Goal: Task Accomplishment & Management: Manage account settings

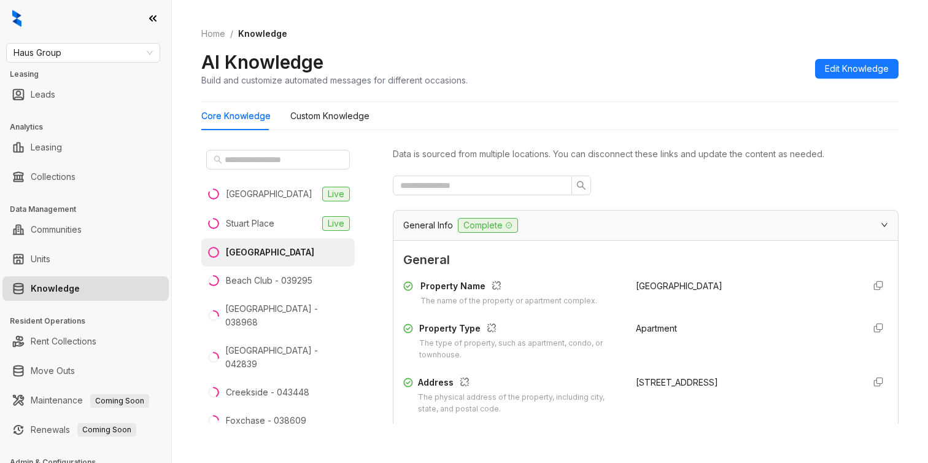
scroll to position [1409, 0]
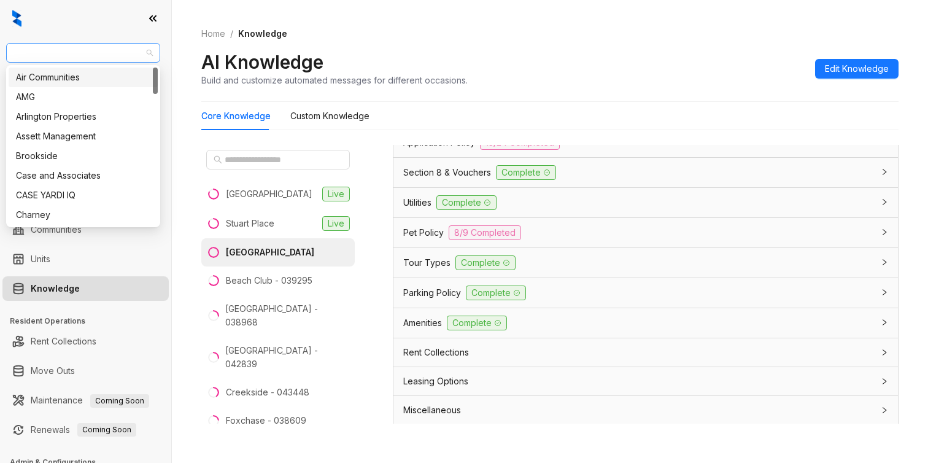
click at [85, 54] on span "Haus Group" at bounding box center [83, 53] width 139 height 18
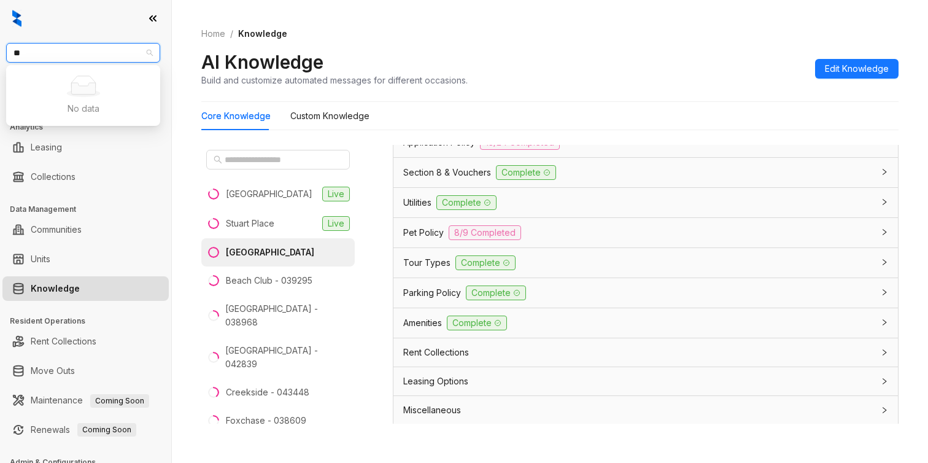
type input "*"
type input "***"
click at [56, 97] on div "Unified Residential" at bounding box center [83, 97] width 134 height 14
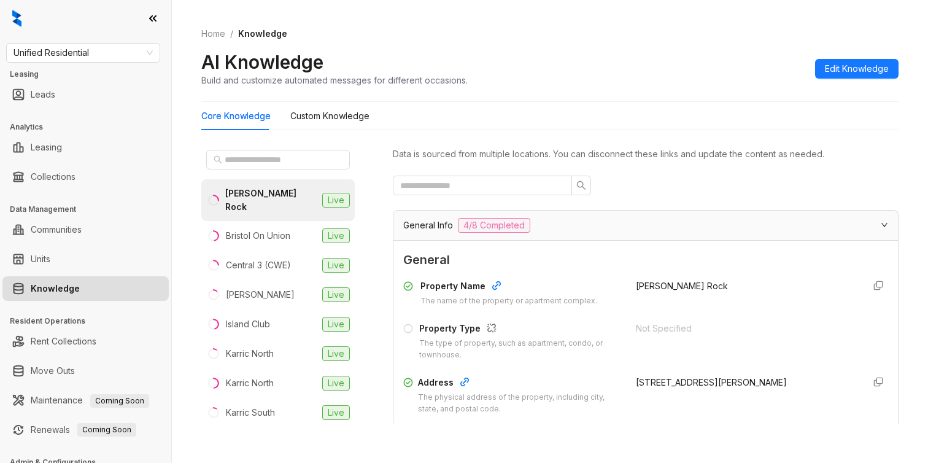
scroll to position [64, 0]
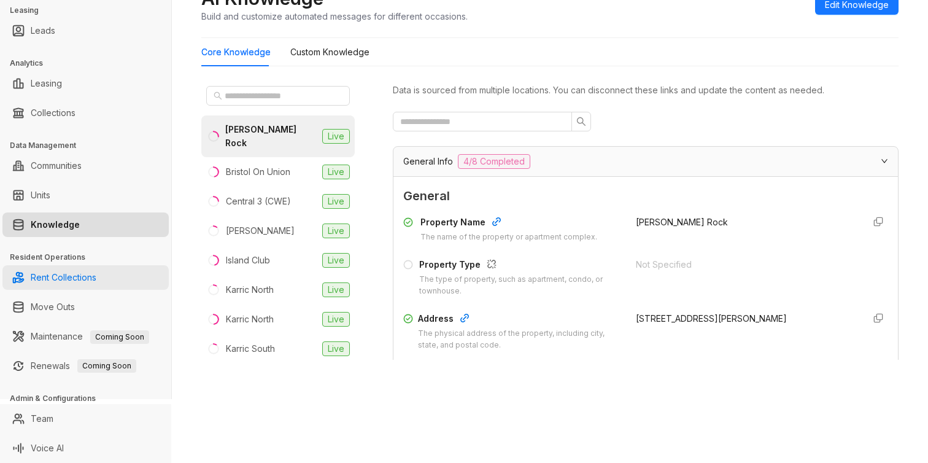
click at [76, 281] on link "Rent Collections" at bounding box center [64, 277] width 66 height 25
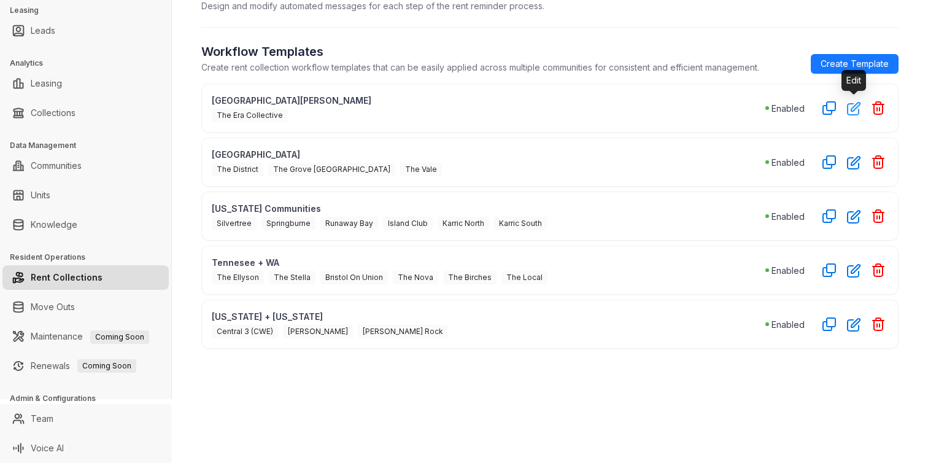
click at [855, 117] on button "button" at bounding box center [854, 108] width 20 height 20
click at [851, 164] on icon "button" at bounding box center [854, 163] width 12 height 12
click at [858, 215] on icon "button" at bounding box center [854, 216] width 14 height 14
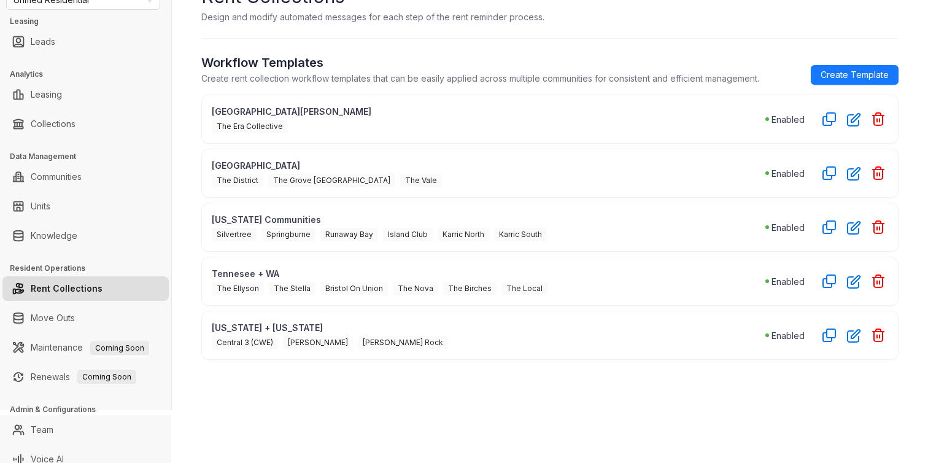
scroll to position [64, 0]
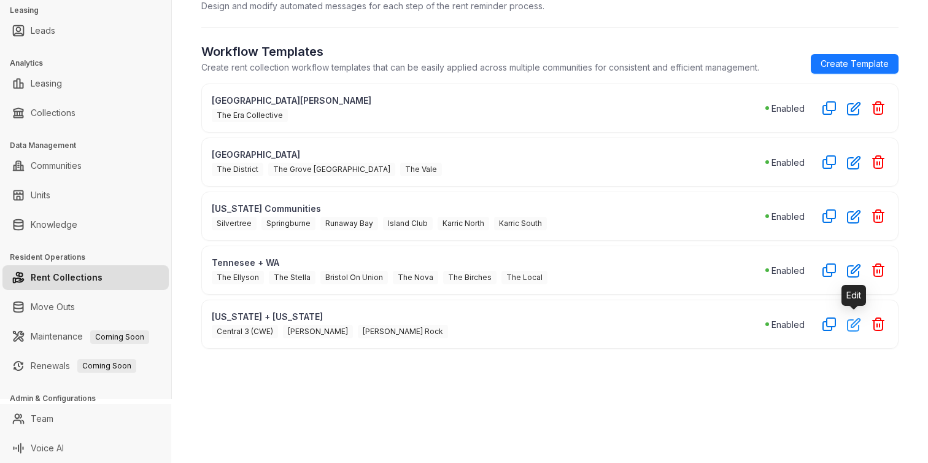
click at [854, 328] on icon "button" at bounding box center [854, 324] width 14 height 14
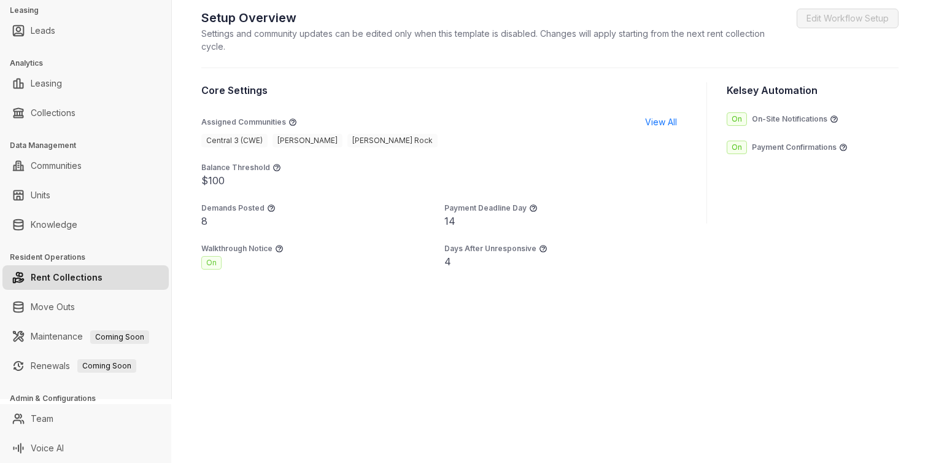
scroll to position [773, 0]
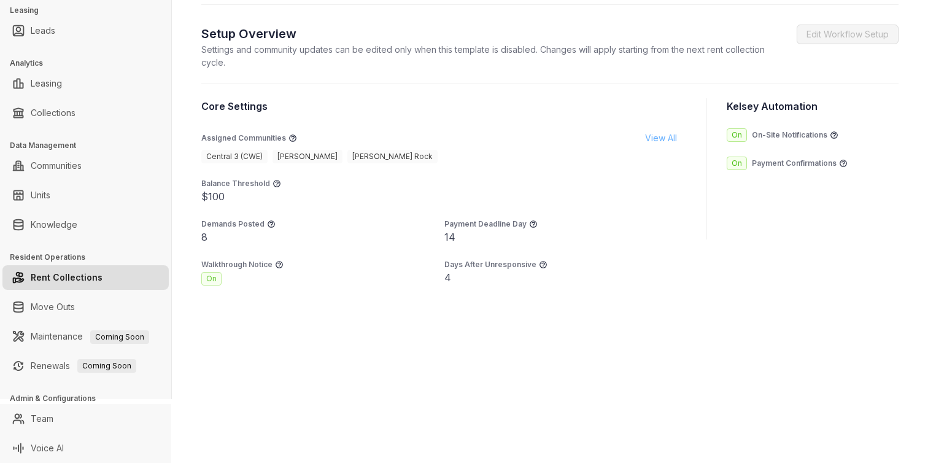
click at [652, 145] on span "View All" at bounding box center [661, 138] width 32 height 14
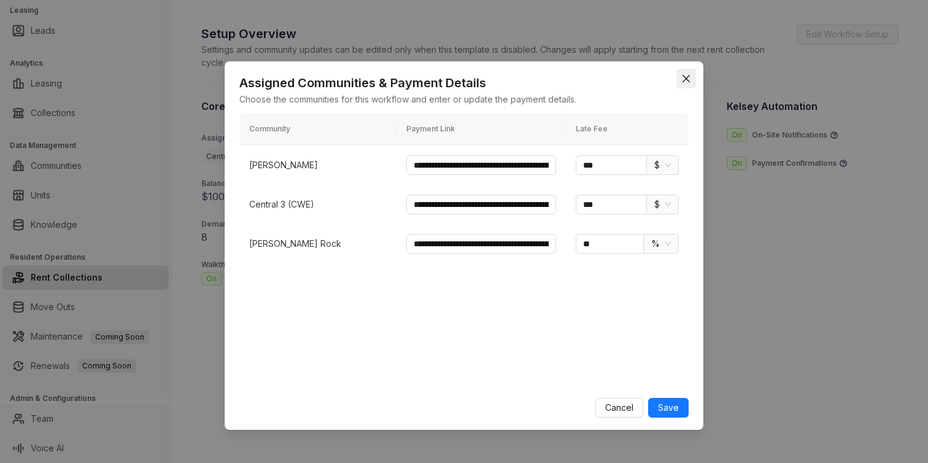
click at [686, 80] on icon "close" at bounding box center [686, 79] width 10 height 10
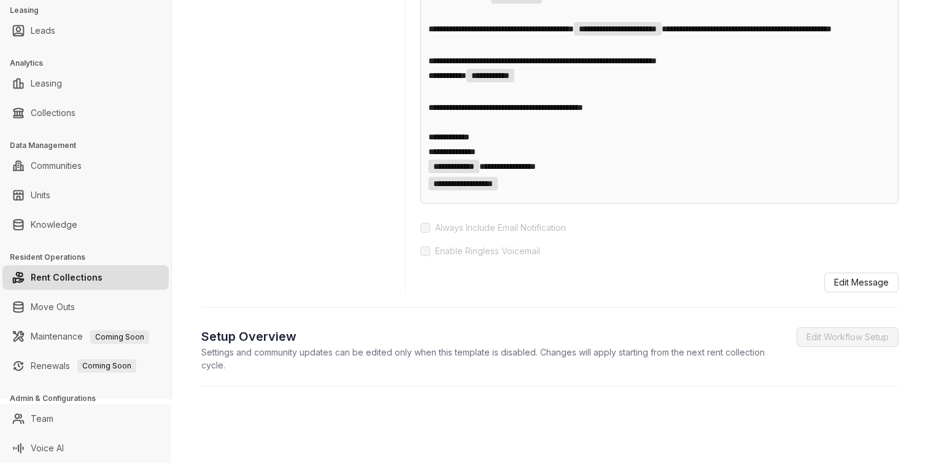
scroll to position [831, 0]
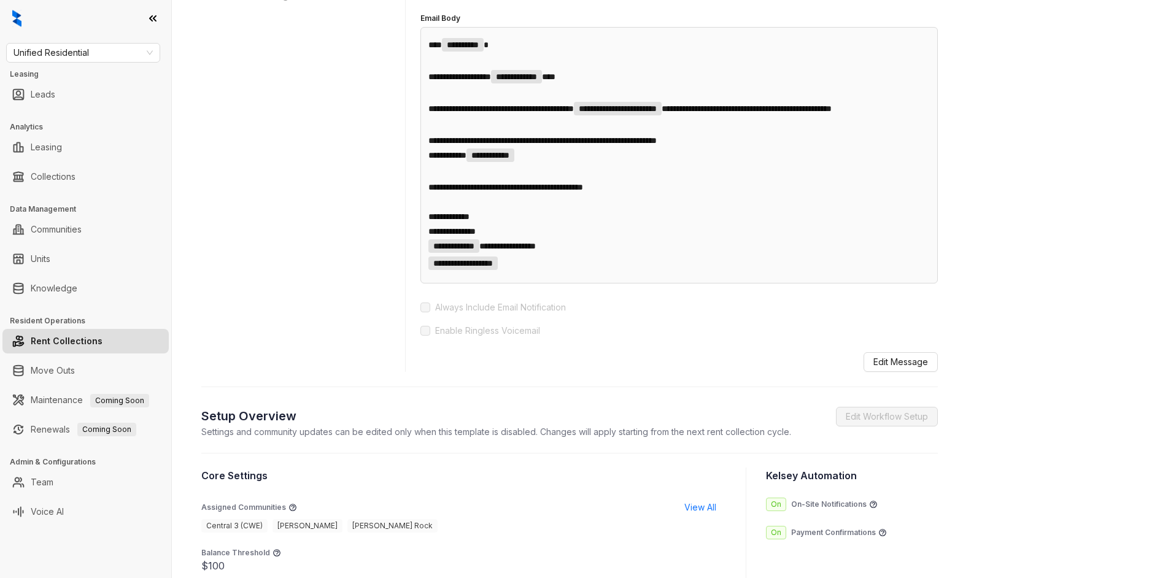
scroll to position [707, 0]
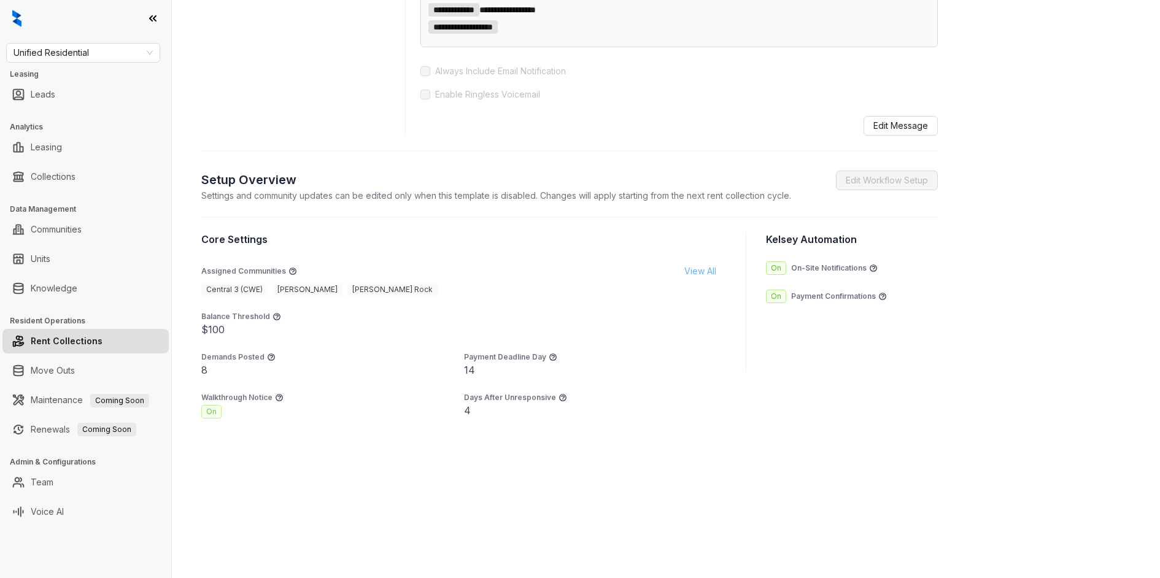
click at [698, 271] on span "View All" at bounding box center [700, 272] width 32 height 14
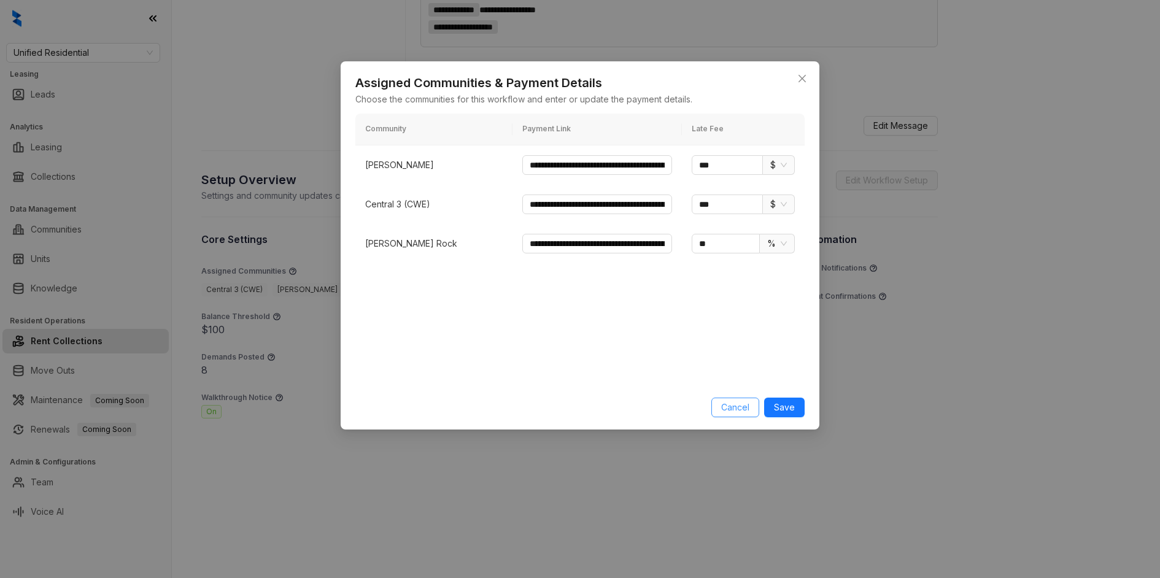
click at [729, 408] on span "Cancel" at bounding box center [735, 408] width 28 height 14
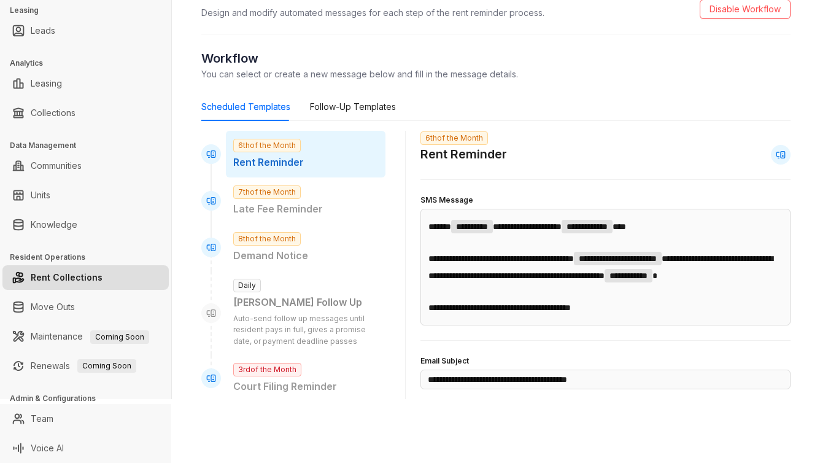
scroll to position [0, 0]
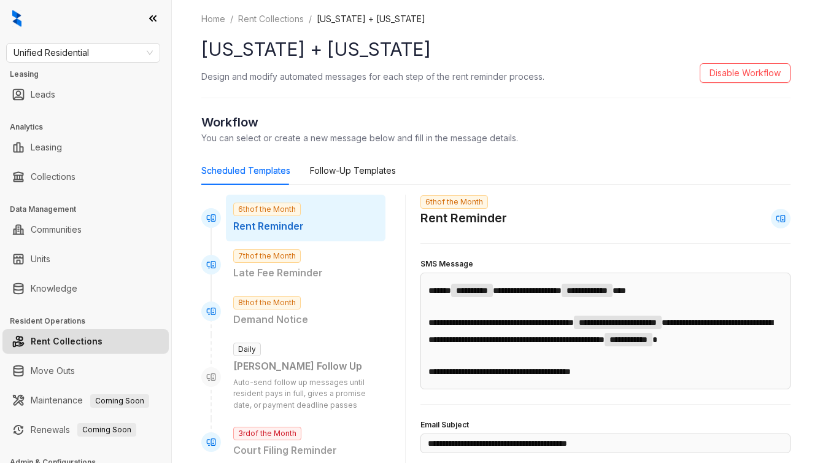
click at [239, 44] on h1 "[US_STATE] + [US_STATE]" at bounding box center [495, 50] width 589 height 28
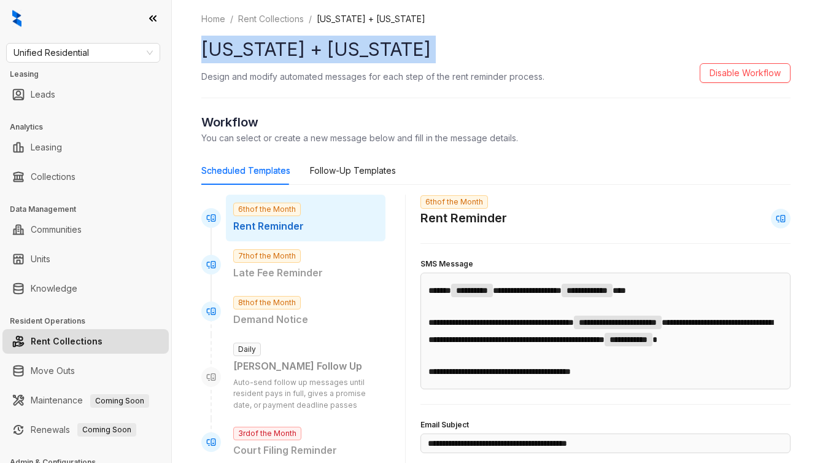
click at [239, 44] on h1 "[US_STATE] + [US_STATE]" at bounding box center [495, 50] width 589 height 28
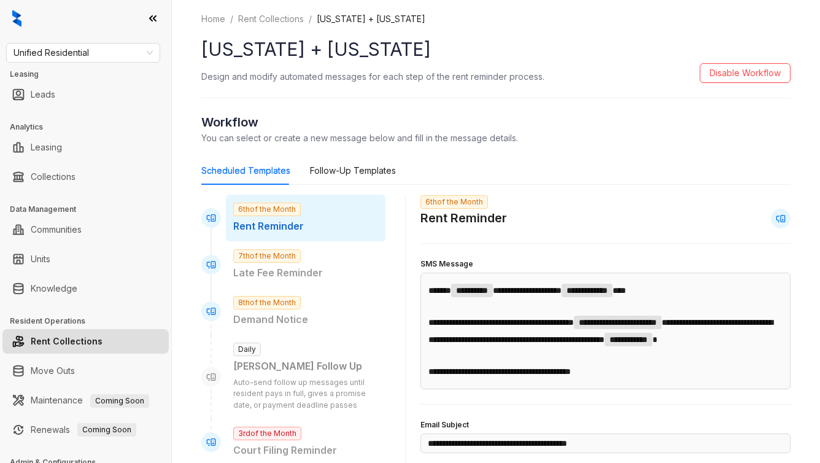
click at [463, 180] on div "Scheduled Templates Follow-Up Templates" at bounding box center [495, 171] width 589 height 28
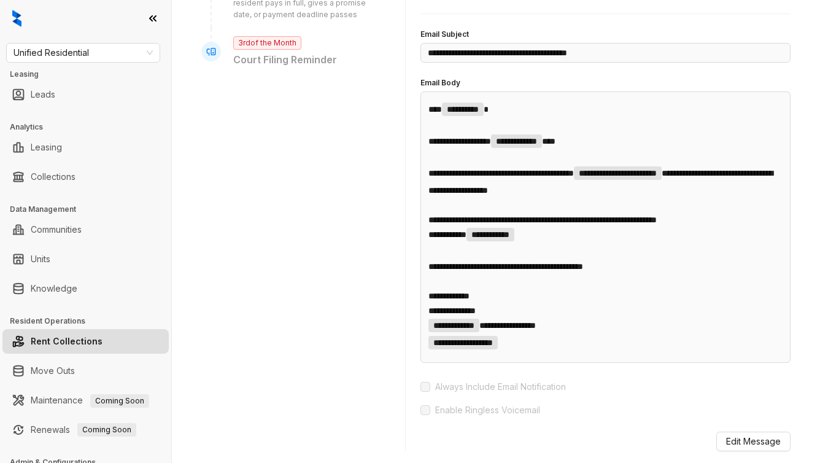
scroll to position [824, 0]
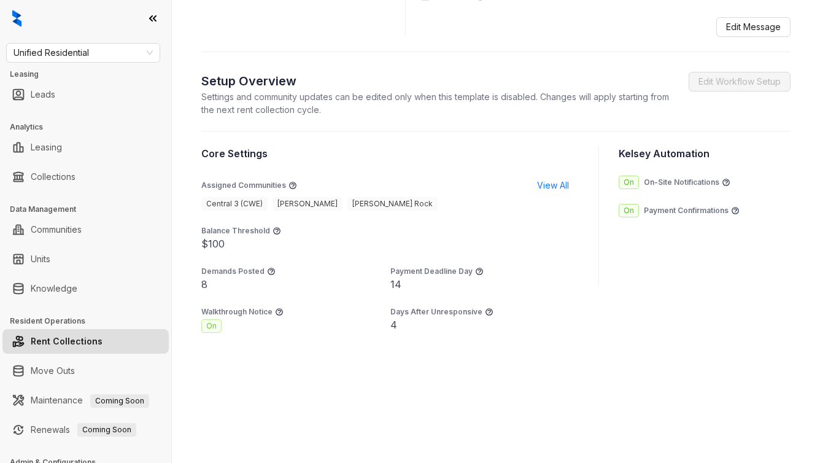
click at [226, 202] on span "Central 3 (CWE)" at bounding box center [234, 204] width 66 height 14
click at [287, 202] on span "[PERSON_NAME]" at bounding box center [308, 204] width 70 height 14
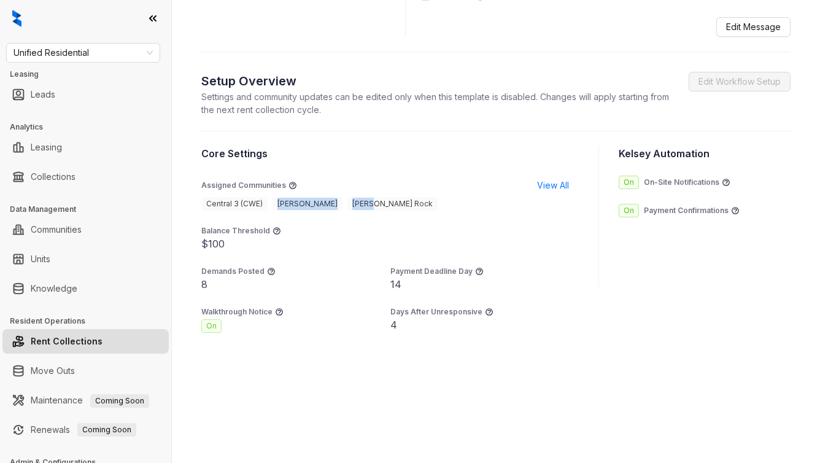
click at [287, 202] on span "[PERSON_NAME]" at bounding box center [308, 204] width 70 height 14
drag, startPoint x: 277, startPoint y: 203, endPoint x: 302, endPoint y: 202, distance: 24.6
click at [302, 203] on span "[PERSON_NAME]" at bounding box center [308, 204] width 70 height 14
copy span "[PERSON_NAME]"
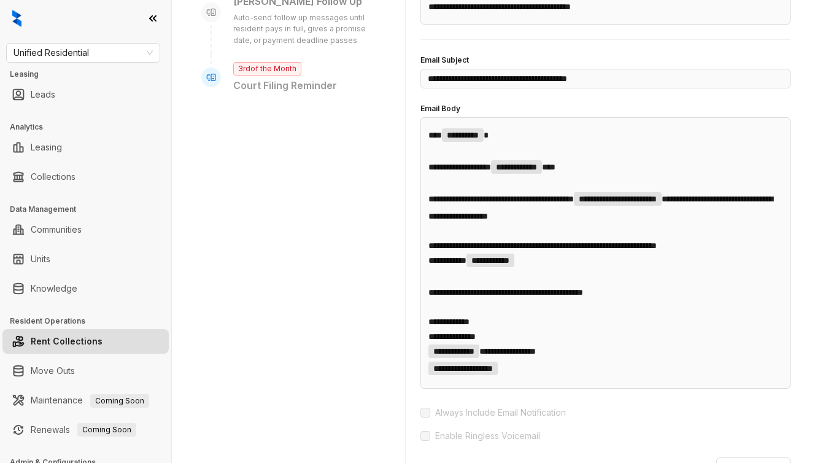
scroll to position [319, 0]
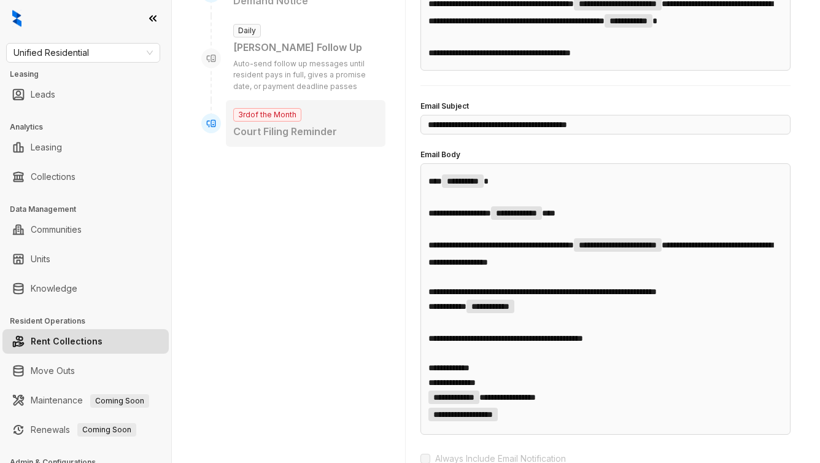
click at [279, 100] on div "3rd of the Month Court Filing Reminder" at bounding box center [306, 123] width 160 height 47
type input "**********"
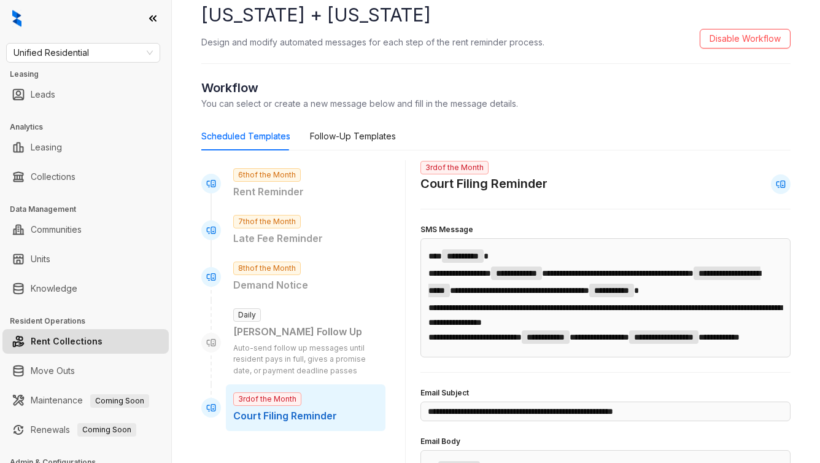
scroll to position [0, 0]
